Goal: Obtain resource: Obtain resource

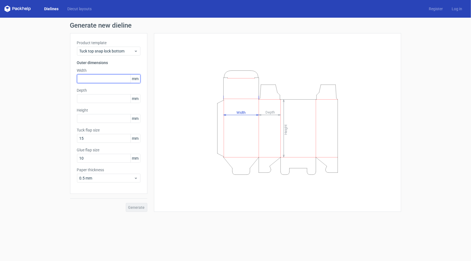
click at [91, 77] on input "text" at bounding box center [108, 78] width 63 height 9
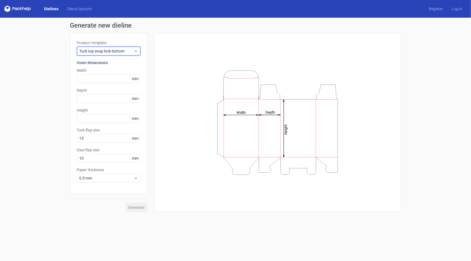
click at [121, 53] on span "Tuck top snap lock bottom" at bounding box center [106, 51] width 54 height 6
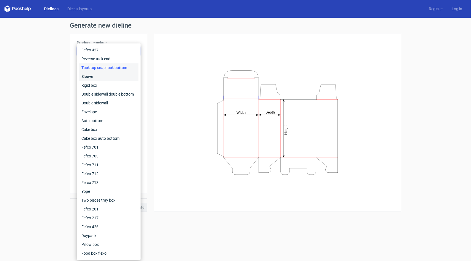
click at [104, 72] on div "Sleeve" at bounding box center [108, 76] width 59 height 9
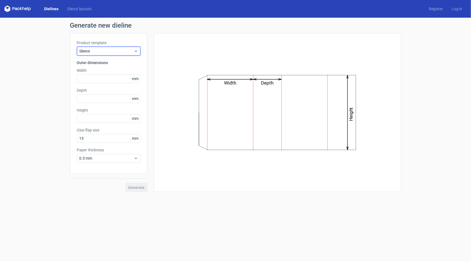
click at [104, 52] on span "Sleeve" at bounding box center [106, 51] width 54 height 6
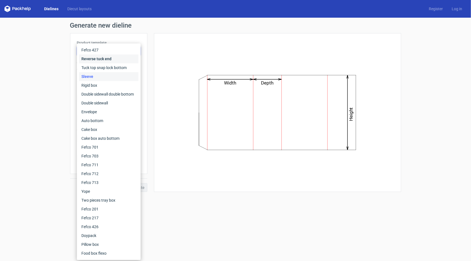
click at [105, 59] on div "Reverse tuck end" at bounding box center [108, 58] width 59 height 9
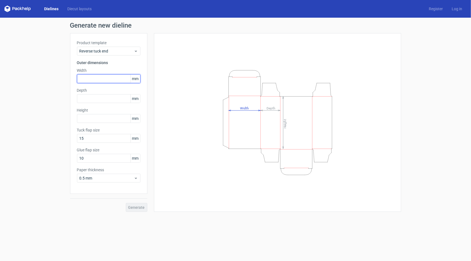
click at [88, 78] on input "text" at bounding box center [108, 78] width 63 height 9
type input "140"
click at [92, 99] on input "text" at bounding box center [108, 98] width 63 height 9
type input "220"
click at [92, 118] on input "text" at bounding box center [108, 118] width 63 height 9
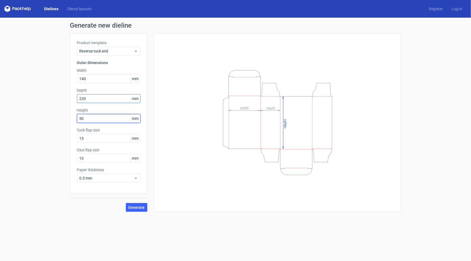
type input "50"
click at [91, 98] on input "220" at bounding box center [108, 98] width 63 height 9
type input "2"
type input "50"
drag, startPoint x: 89, startPoint y: 120, endPoint x: 67, endPoint y: 117, distance: 22.3
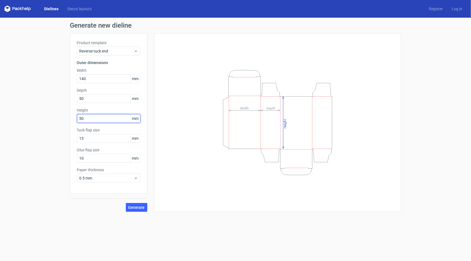
click at [67, 117] on div "Generate new dieline Product template Reverse tuck end Outer dimensions Width 1…" at bounding box center [235, 117] width 471 height 198
type input "220"
click at [141, 207] on span "Generate" at bounding box center [136, 207] width 17 height 4
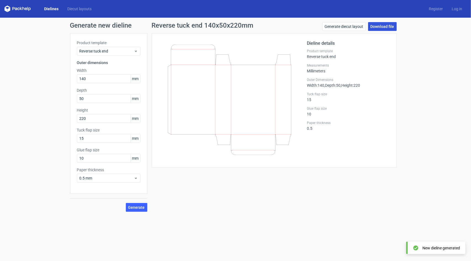
click at [378, 28] on link "Download file" at bounding box center [382, 26] width 29 height 9
